Goal: Task Accomplishment & Management: Complete application form

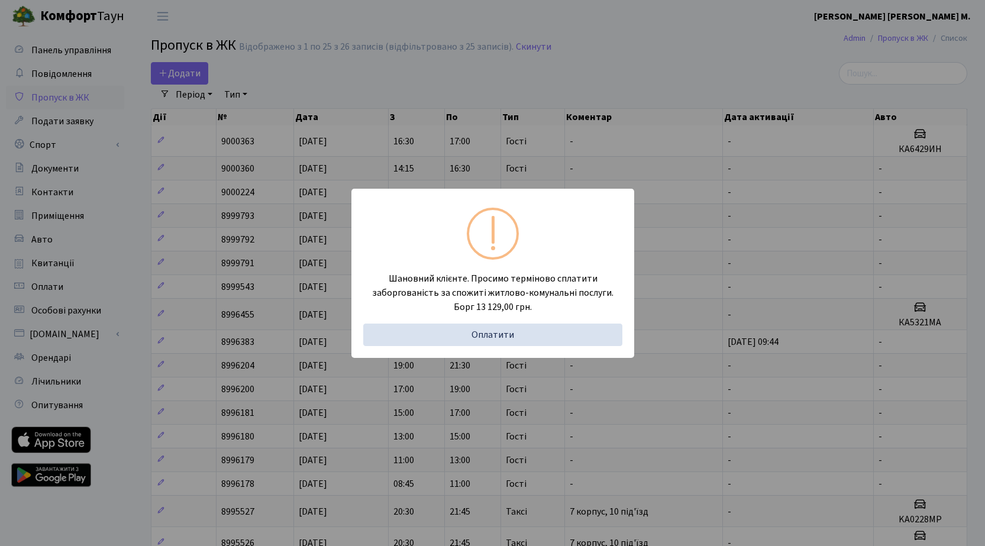
select select "25"
click at [195, 75] on div "Шановний клієнте. Просимо терміново сплатити заборгованість за спожиті житлово-…" at bounding box center [492, 273] width 985 height 546
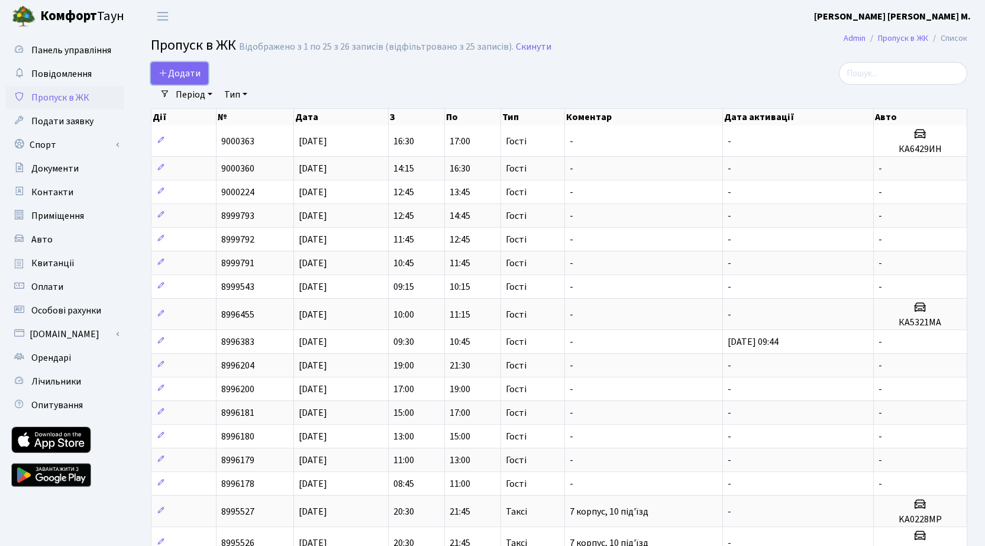
click at [195, 75] on span "Додати" at bounding box center [180, 73] width 42 height 13
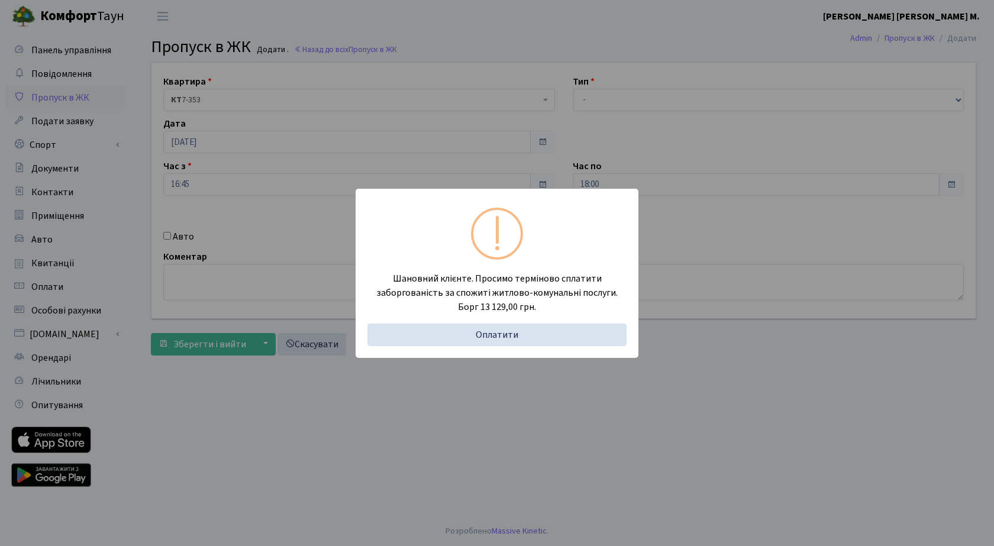
drag, startPoint x: 407, startPoint y: 86, endPoint x: 559, endPoint y: 88, distance: 152.1
click at [408, 85] on div "Шановний клієнте. Просимо терміново сплатити заборгованість за спожиті житлово-…" at bounding box center [497, 273] width 994 height 546
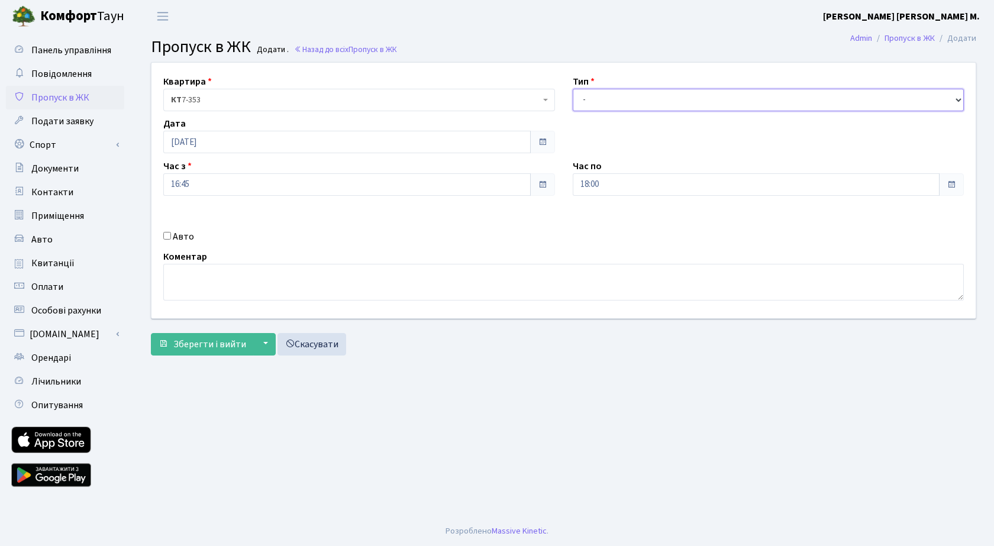
drag, startPoint x: 600, startPoint y: 99, endPoint x: 609, endPoint y: 111, distance: 14.3
click at [600, 99] on select "- Доставка Таксі Гості Сервіс" at bounding box center [769, 100] width 392 height 22
select select "3"
click at [573, 89] on select "- Доставка Таксі Гості Сервіс" at bounding box center [769, 100] width 392 height 22
click at [211, 346] on span "Зберегти і вийти" at bounding box center [209, 344] width 73 height 13
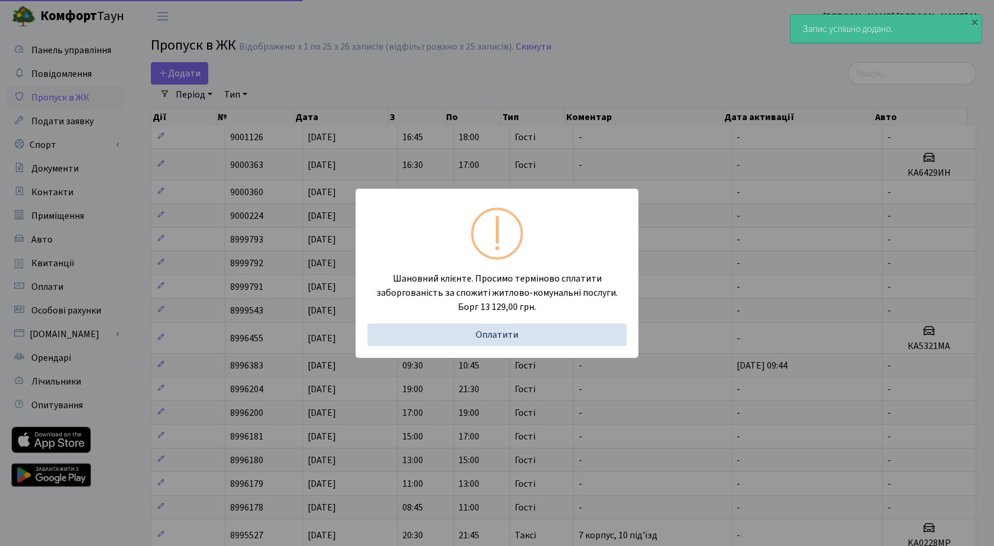
select select "25"
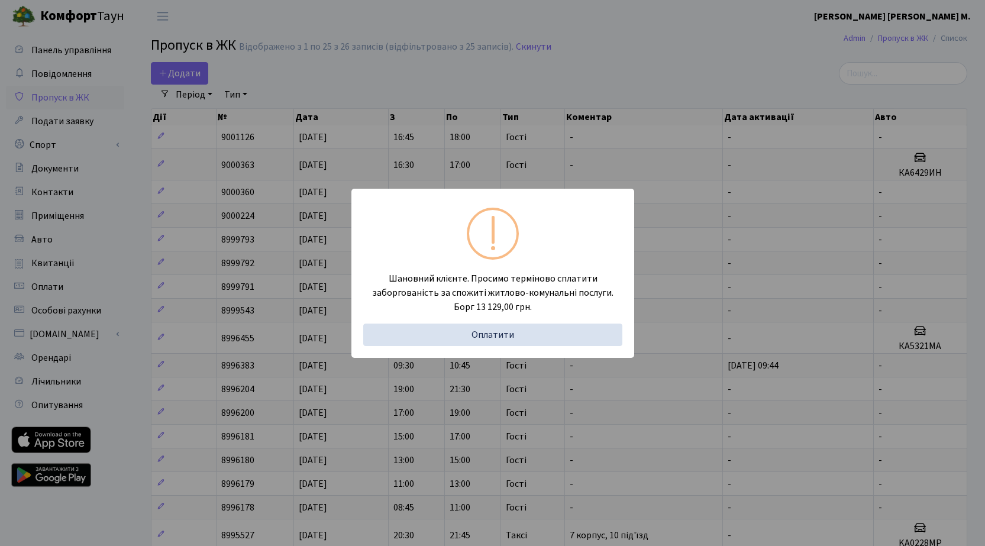
click at [173, 66] on div "Шановний клієнте. Просимо терміново сплатити заборгованість за спожиті житлово-…" at bounding box center [492, 273] width 985 height 546
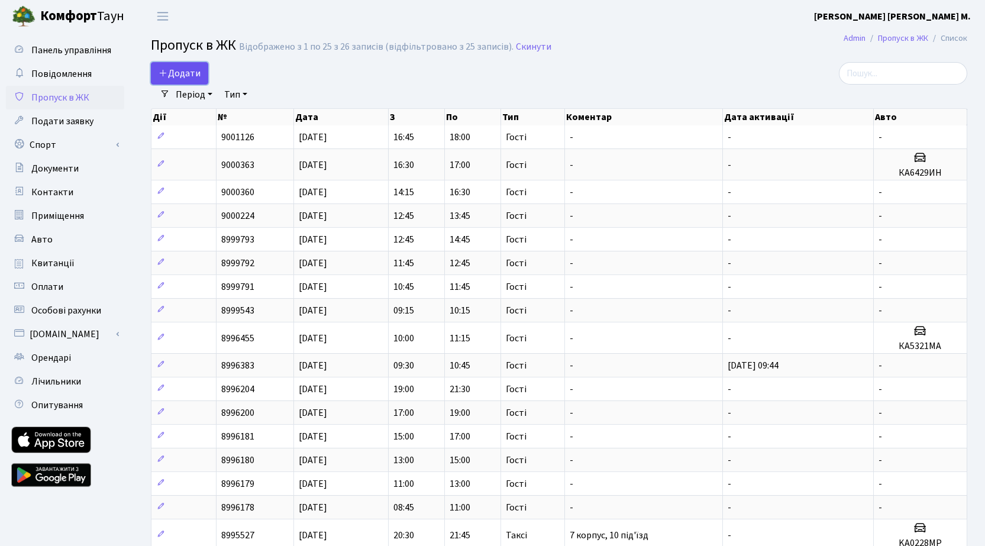
click at [186, 76] on span "Додати" at bounding box center [180, 73] width 42 height 13
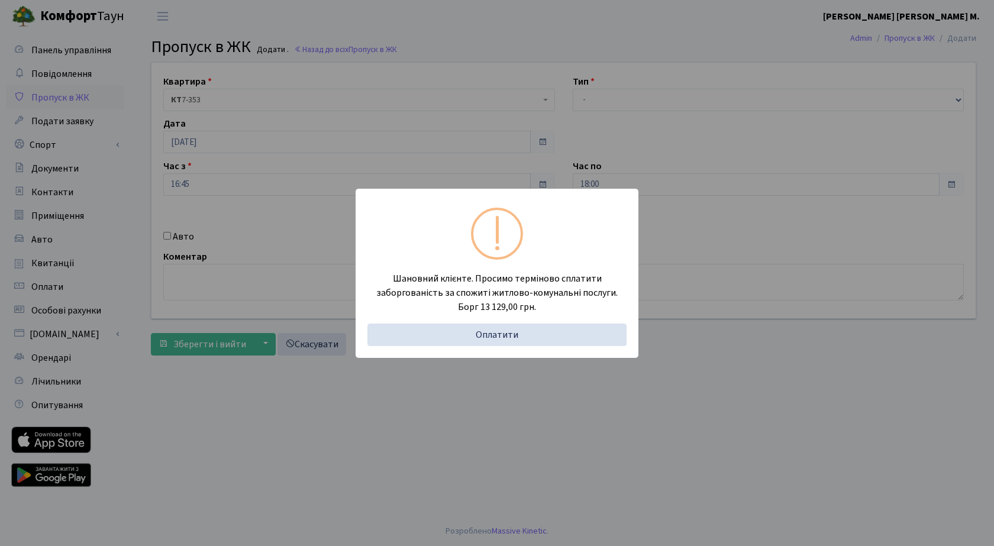
click at [409, 46] on div "Шановний клієнте. Просимо терміново сплатити заборгованість за спожиті житлово-…" at bounding box center [497, 273] width 994 height 546
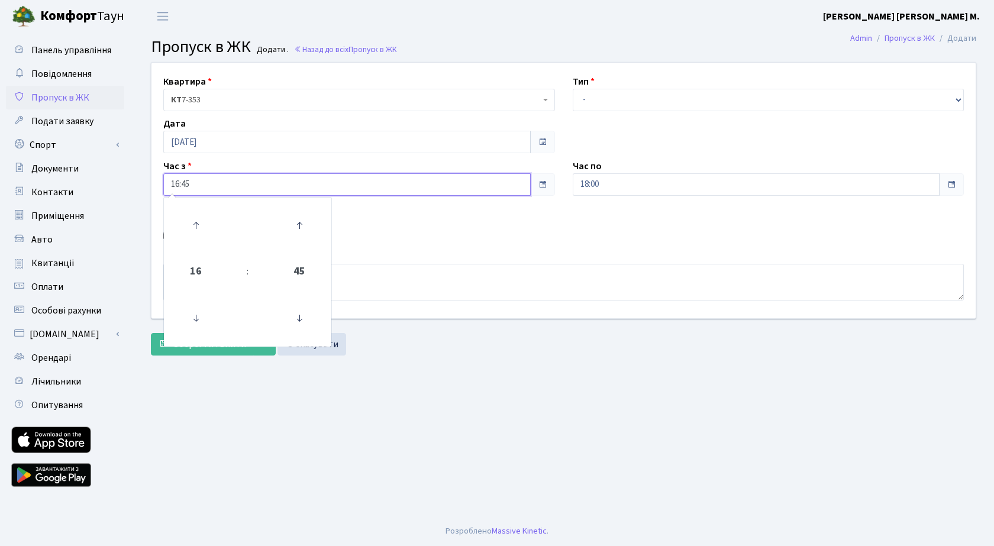
click at [272, 182] on input "16:45" at bounding box center [347, 184] width 368 height 22
click at [195, 220] on icon at bounding box center [196, 226] width 32 height 32
type input "17:45"
click at [656, 191] on input "18:00" at bounding box center [757, 184] width 368 height 22
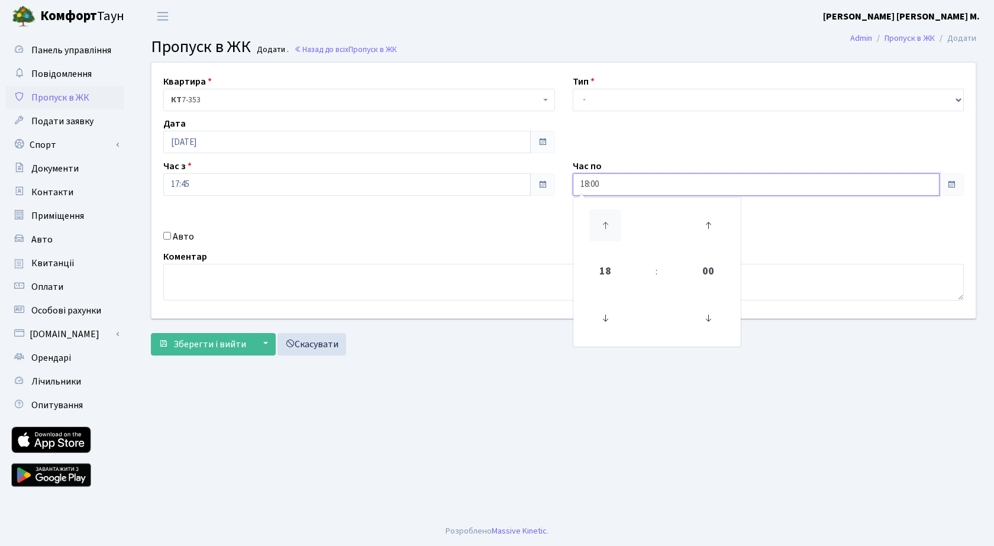
click at [599, 225] on icon at bounding box center [605, 226] width 32 height 32
type input "19:00"
click at [199, 353] on button "Зберегти і вийти" at bounding box center [202, 344] width 103 height 22
